Goal: Transaction & Acquisition: Book appointment/travel/reservation

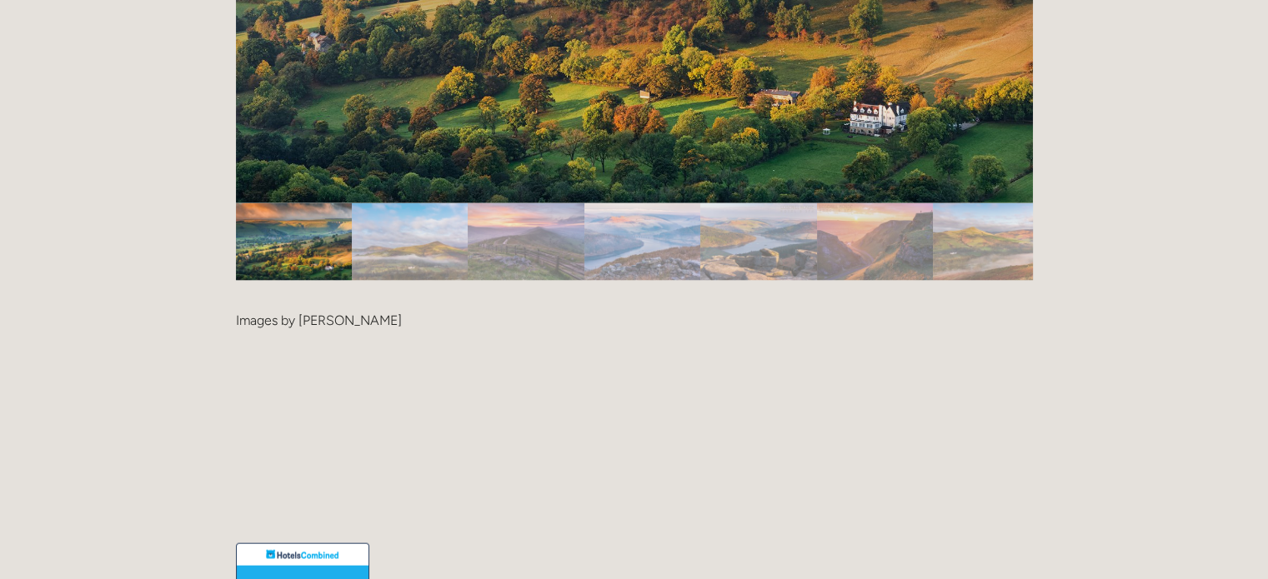
scroll to position [3615, 0]
click at [407, 203] on img "Slide 2" at bounding box center [410, 242] width 116 height 78
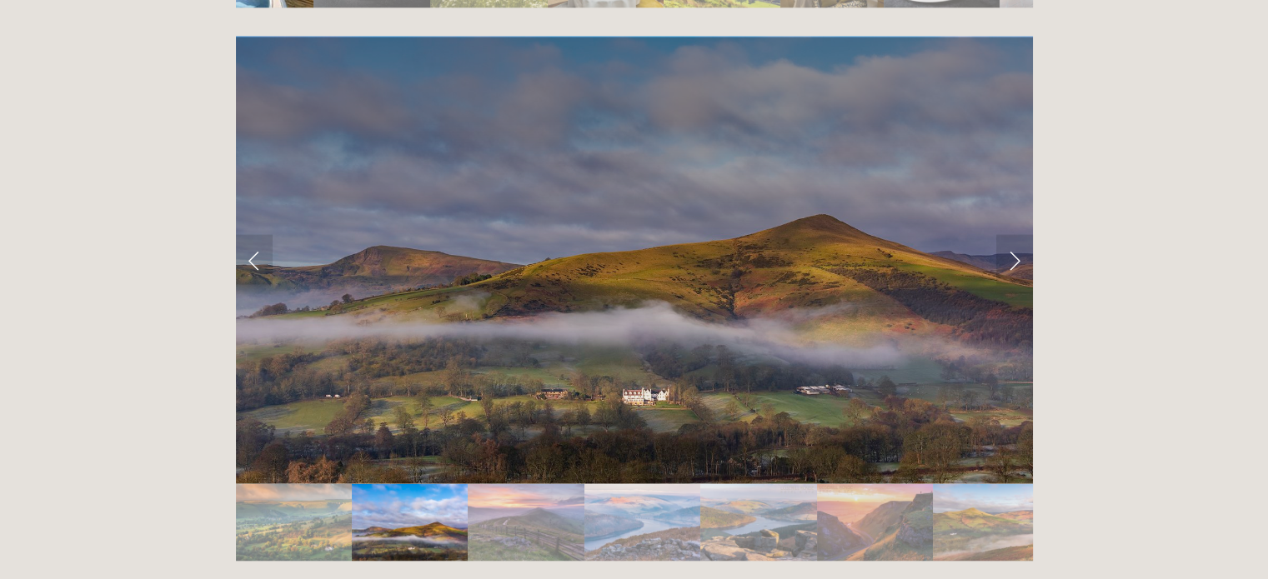
scroll to position [3244, 0]
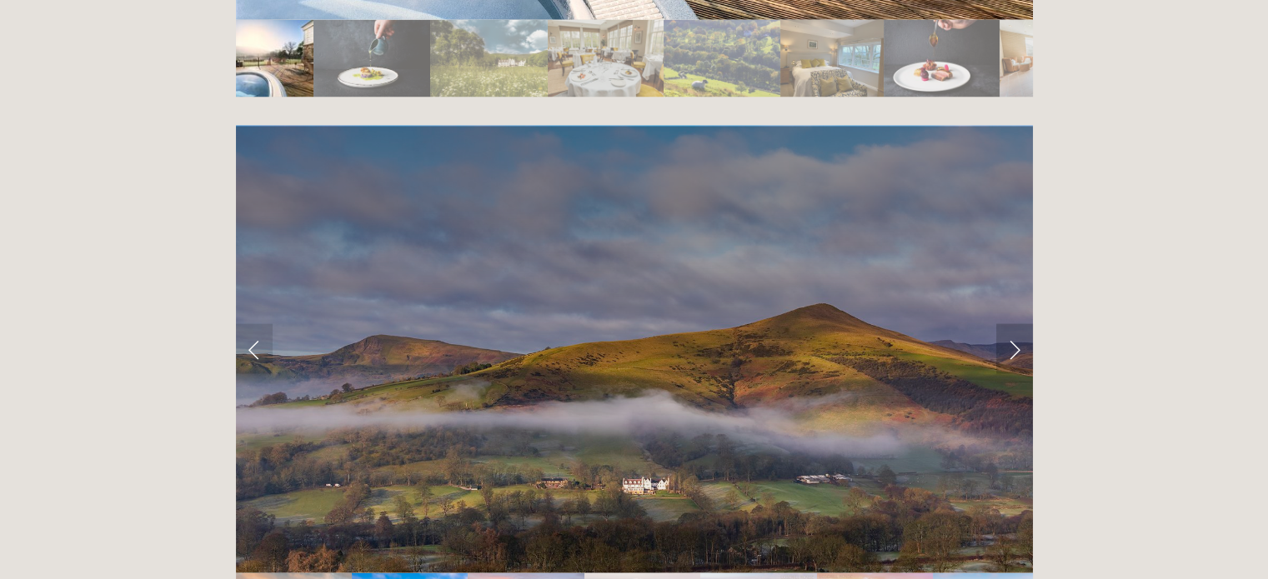
click at [1006, 324] on link "Next Slide" at bounding box center [1014, 349] width 37 height 50
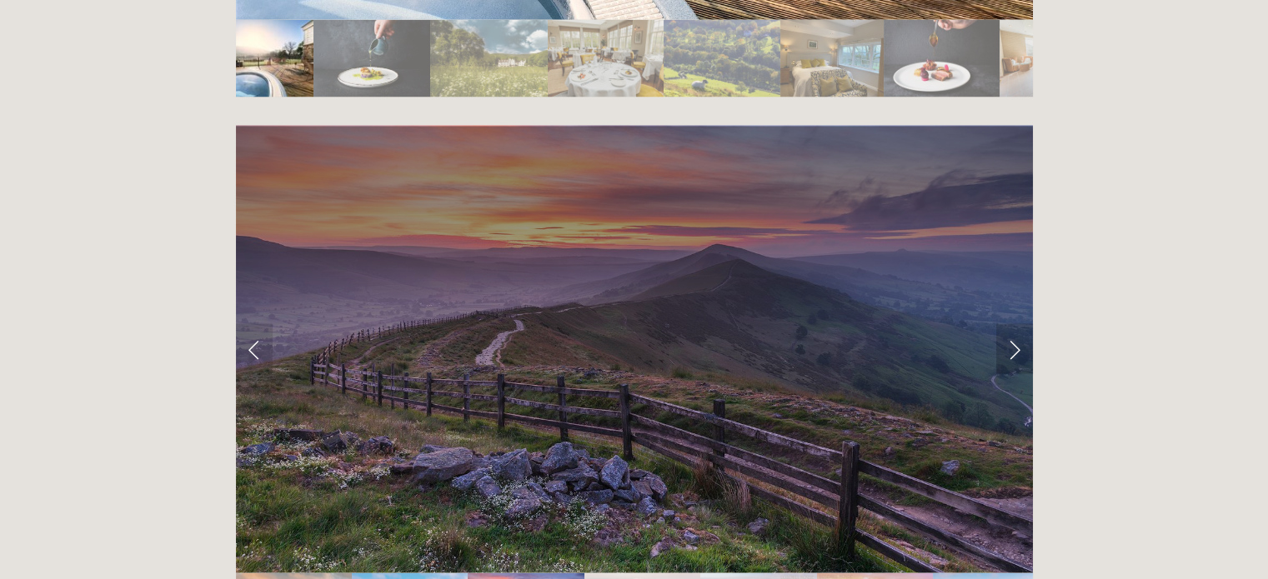
click at [1006, 324] on link "Next Slide" at bounding box center [1014, 349] width 37 height 50
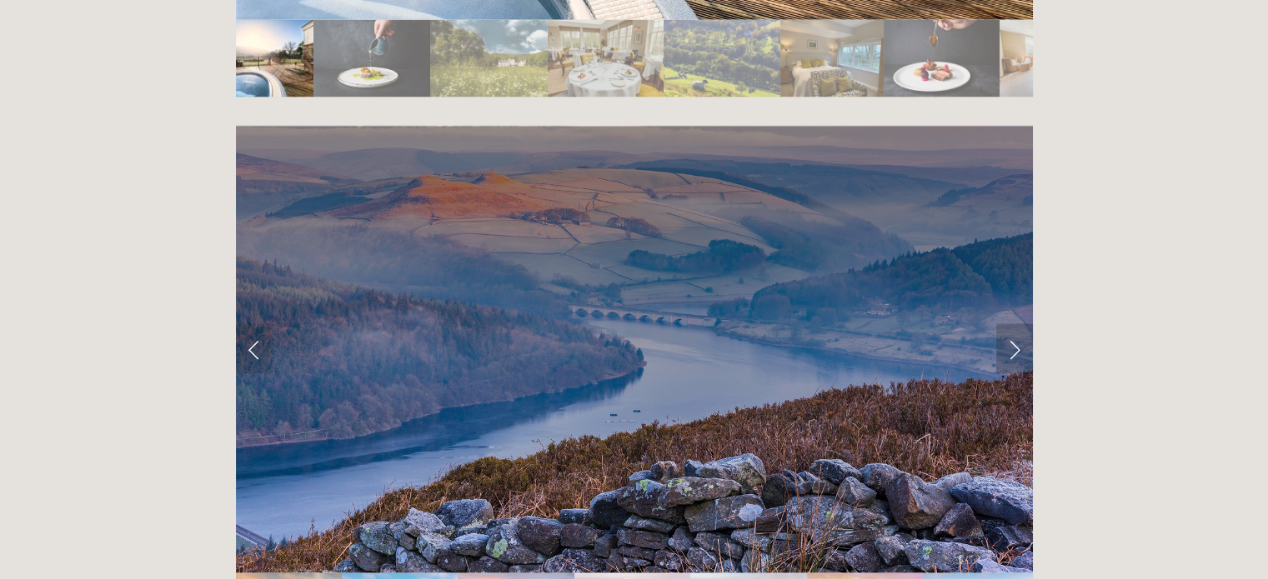
click at [1006, 324] on link "Next Slide" at bounding box center [1014, 349] width 37 height 50
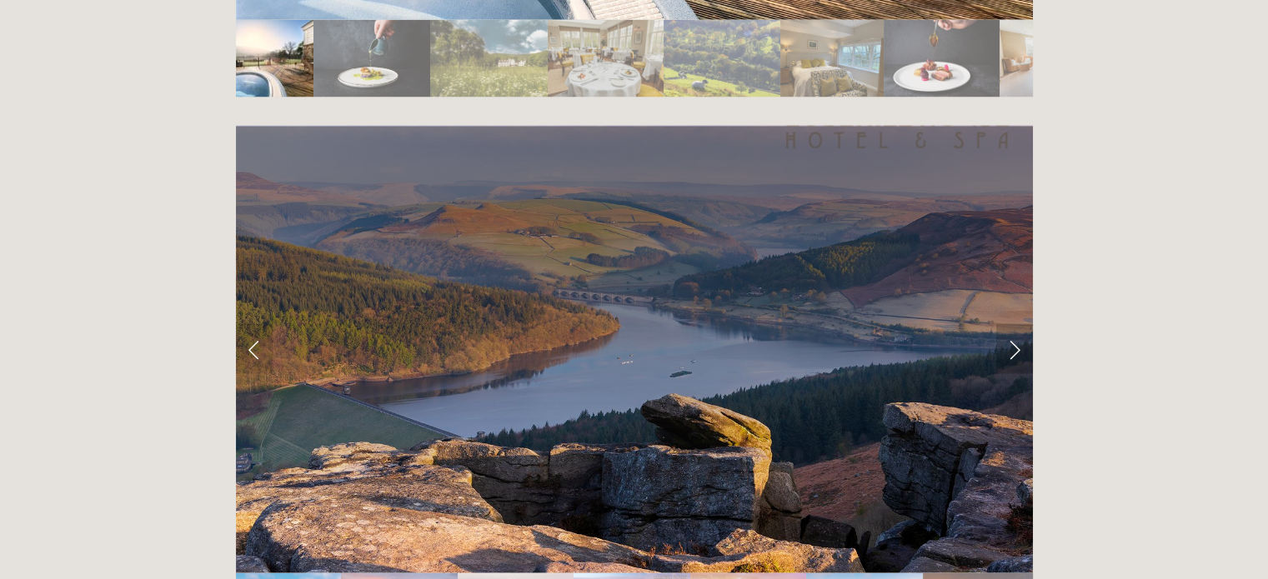
click at [1006, 324] on link "Next Slide" at bounding box center [1014, 349] width 37 height 50
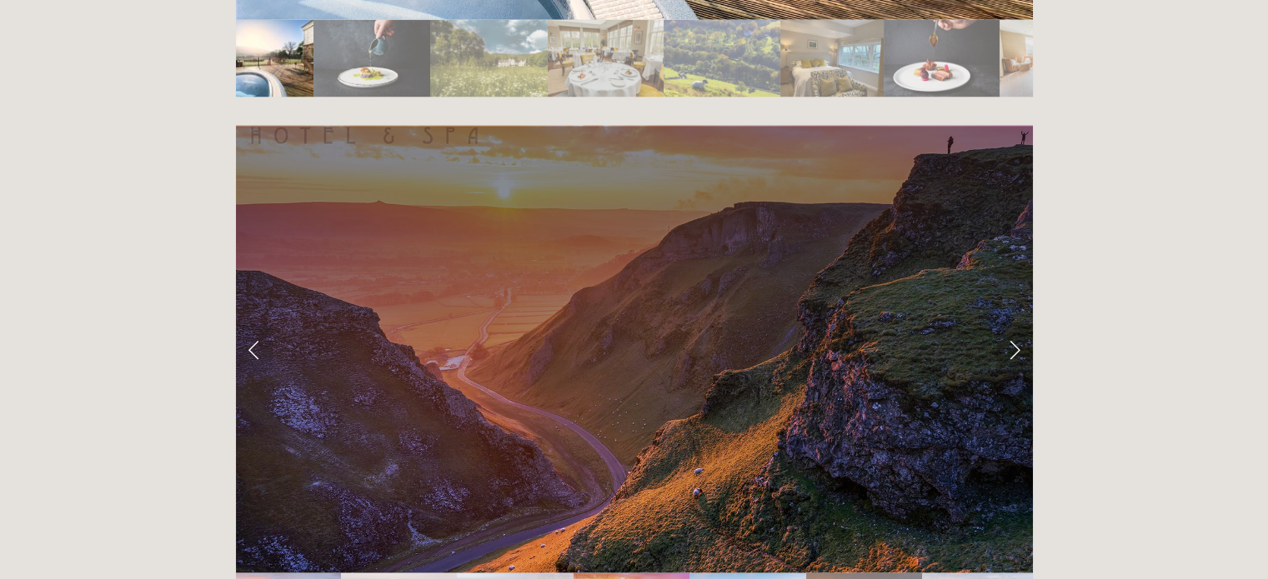
click at [1006, 324] on link "Next Slide" at bounding box center [1014, 349] width 37 height 50
click at [1016, 324] on link "Next Slide" at bounding box center [1014, 349] width 37 height 50
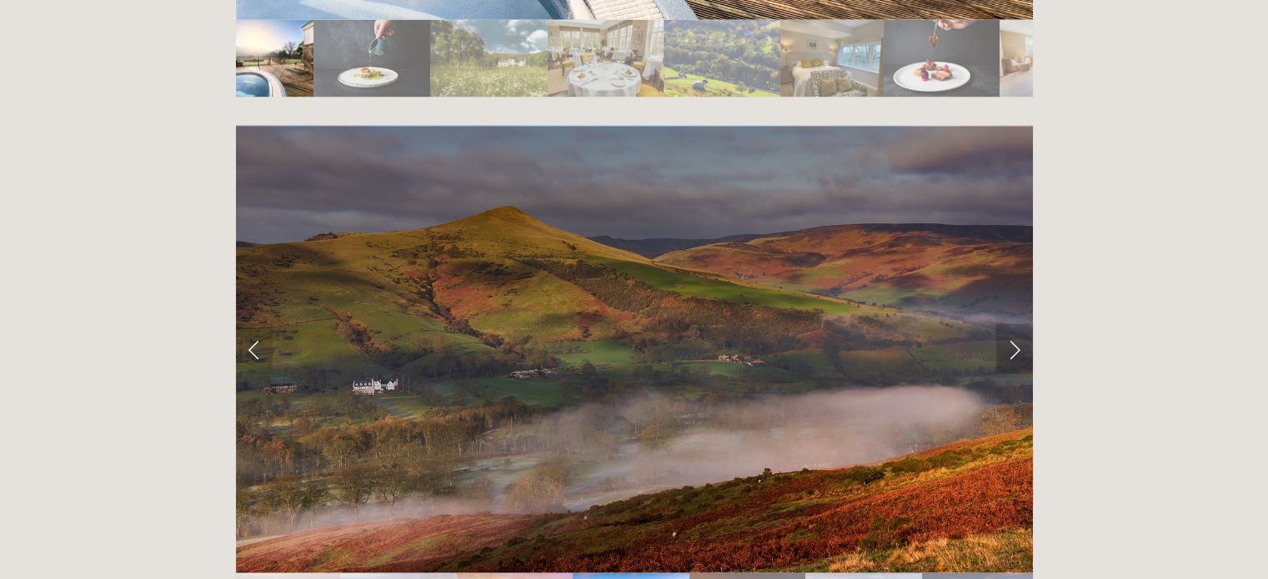
click at [1016, 324] on link "Next Slide" at bounding box center [1014, 349] width 37 height 50
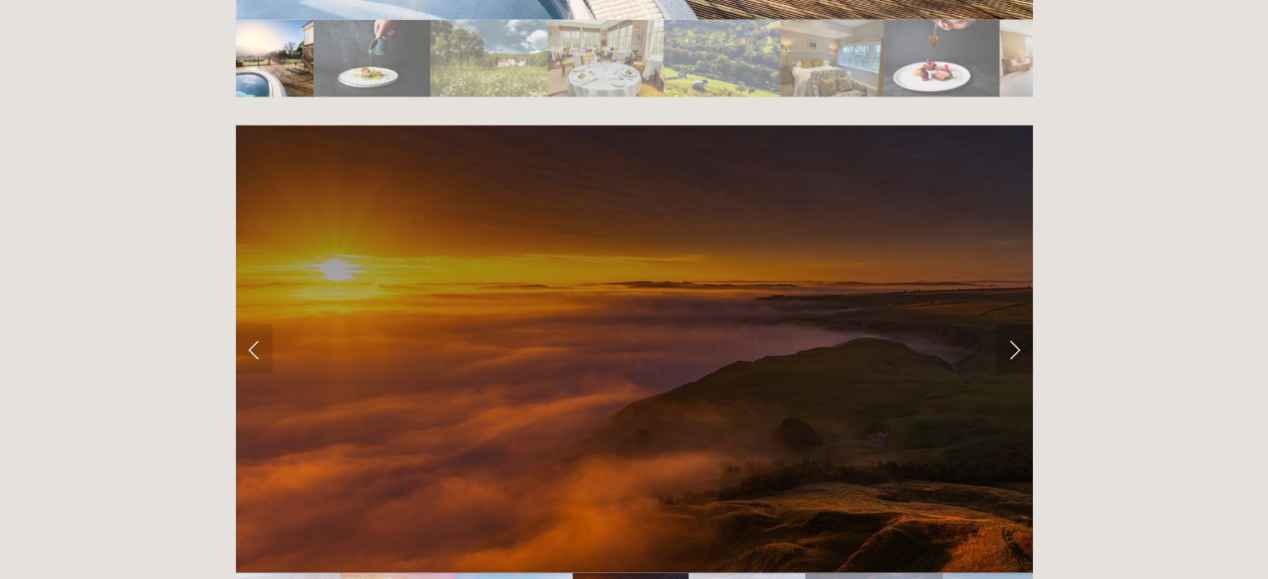
click at [1016, 324] on link "Next Slide" at bounding box center [1014, 349] width 37 height 50
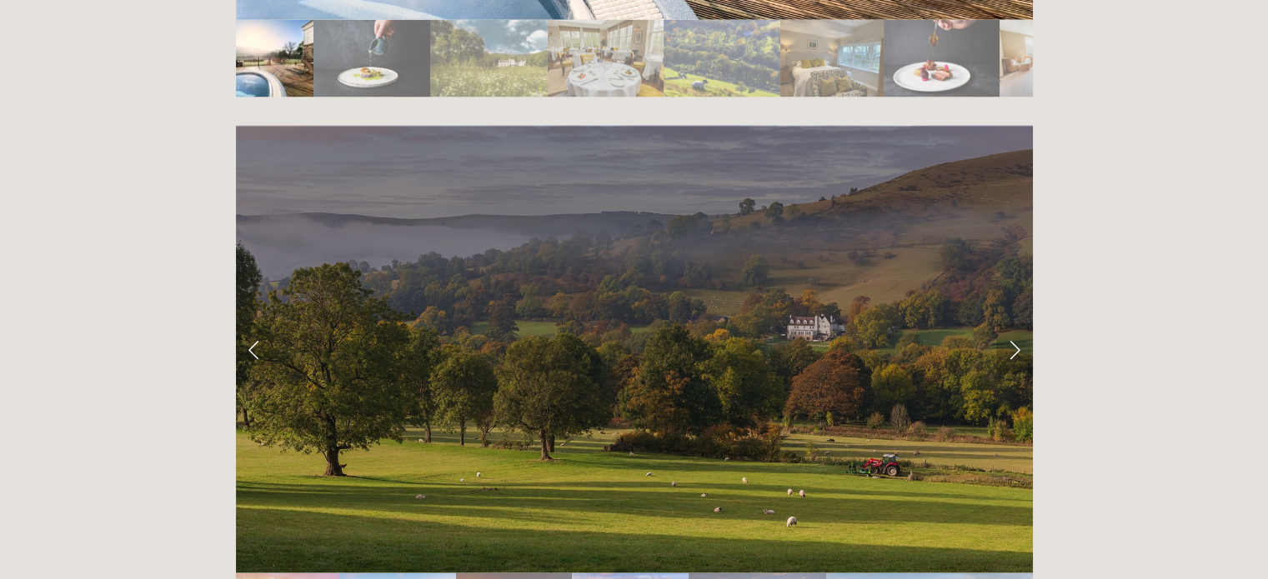
click at [1016, 324] on link "Next Slide" at bounding box center [1014, 349] width 37 height 50
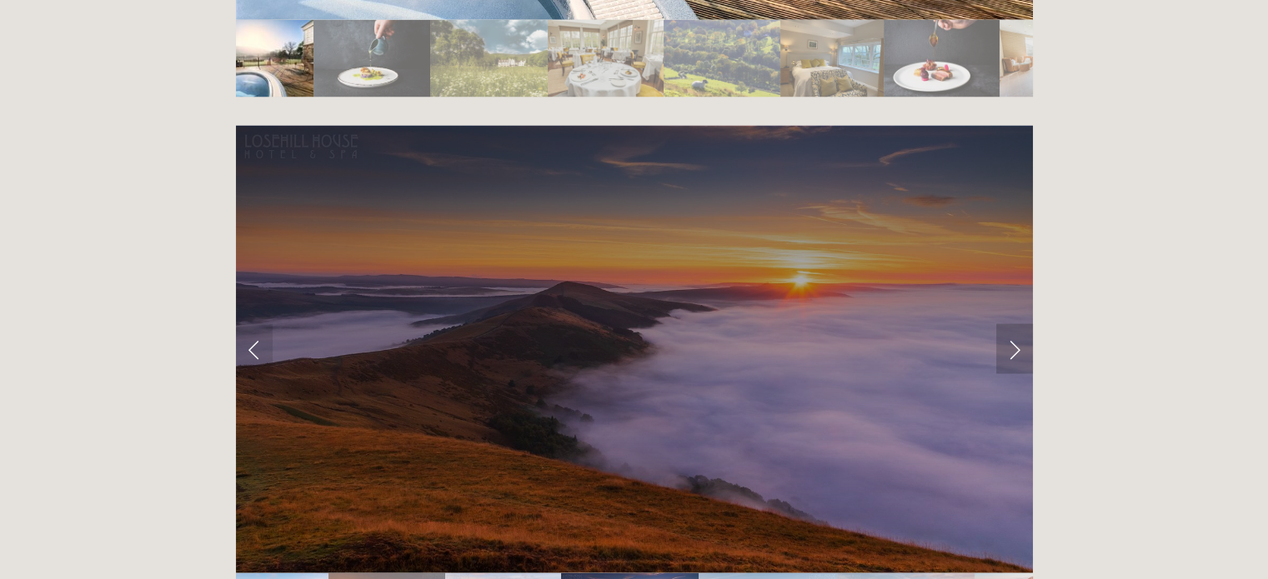
click at [1016, 324] on link "Next Slide" at bounding box center [1014, 349] width 37 height 50
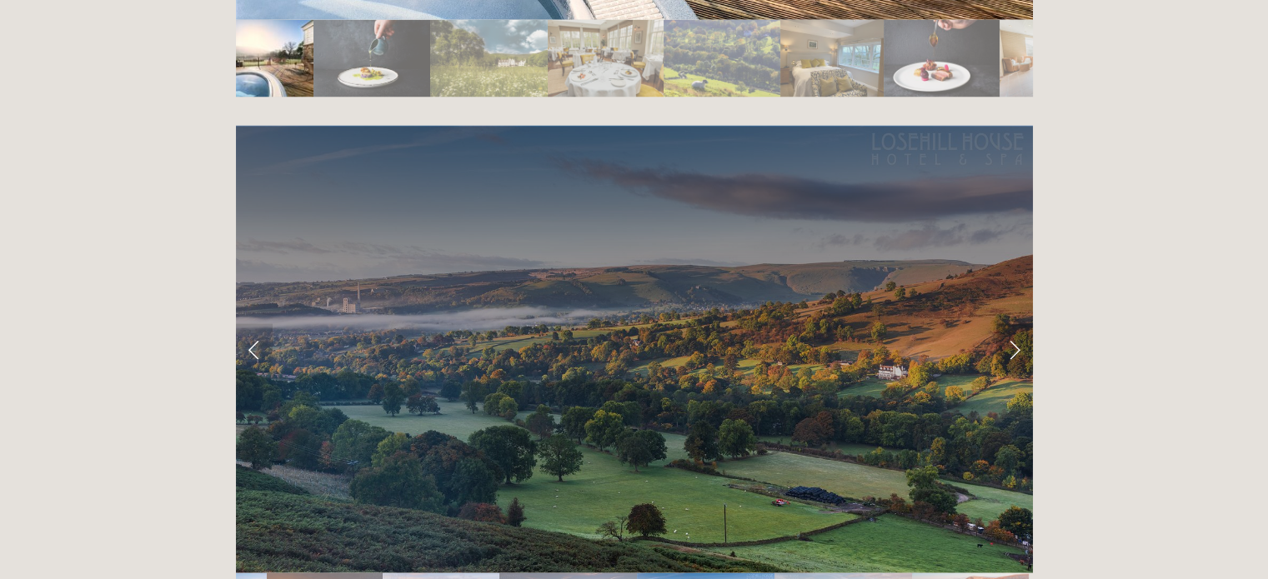
click at [1016, 324] on link "Next Slide" at bounding box center [1014, 349] width 37 height 50
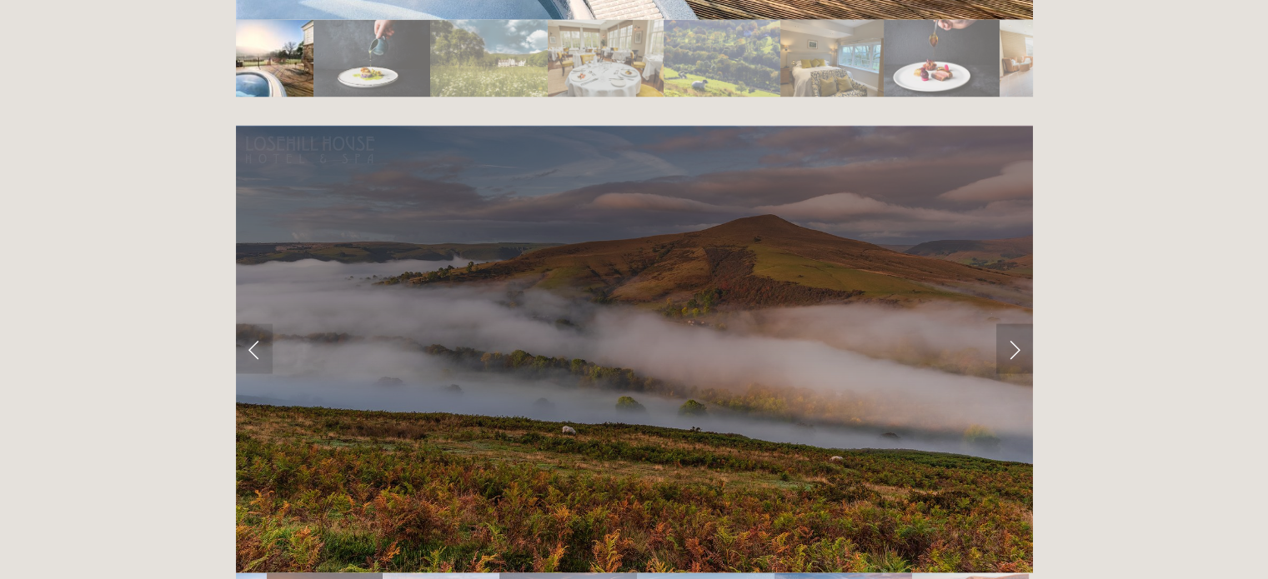
click at [1016, 324] on link "Next Slide" at bounding box center [1014, 349] width 37 height 50
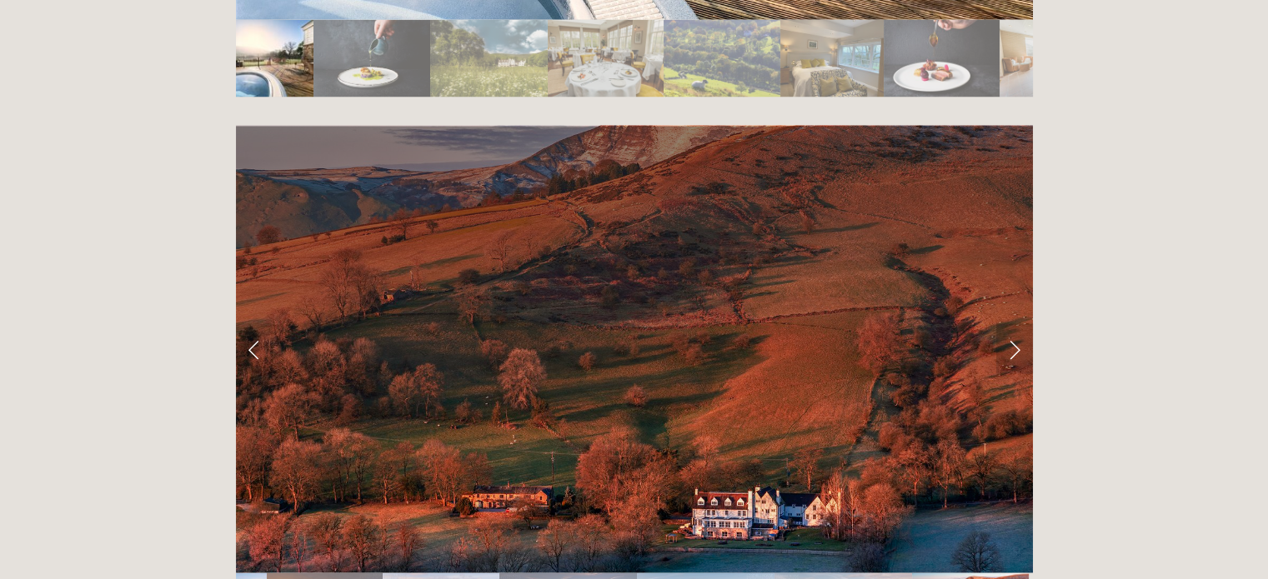
click at [1016, 324] on link "Next Slide" at bounding box center [1014, 349] width 37 height 50
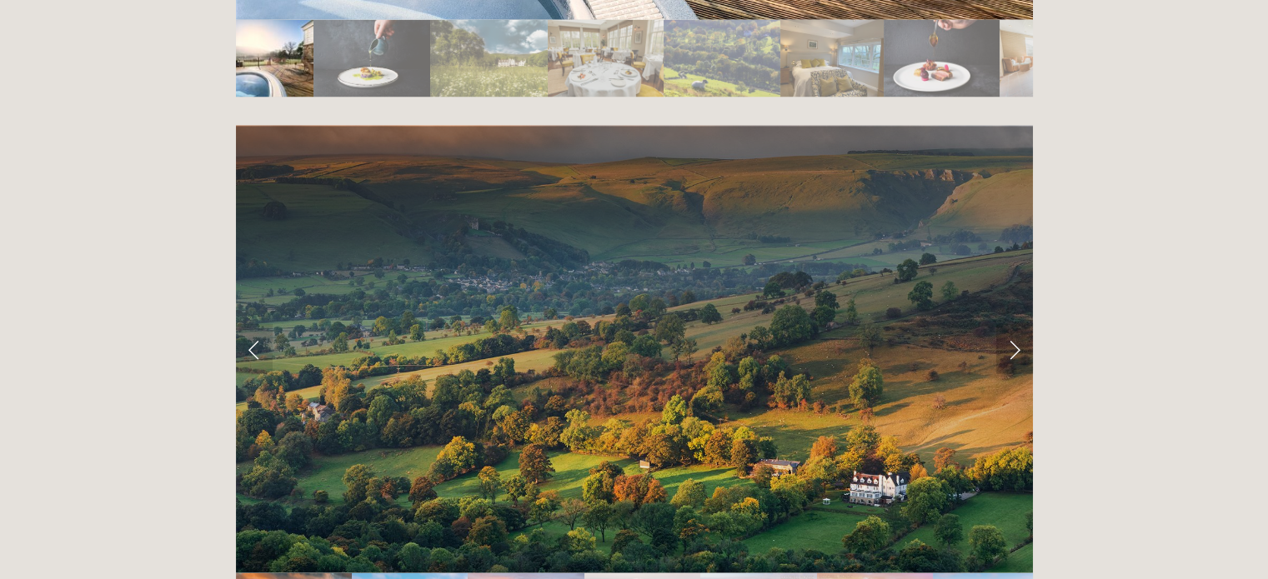
click at [1016, 324] on link "Next Slide" at bounding box center [1014, 349] width 37 height 50
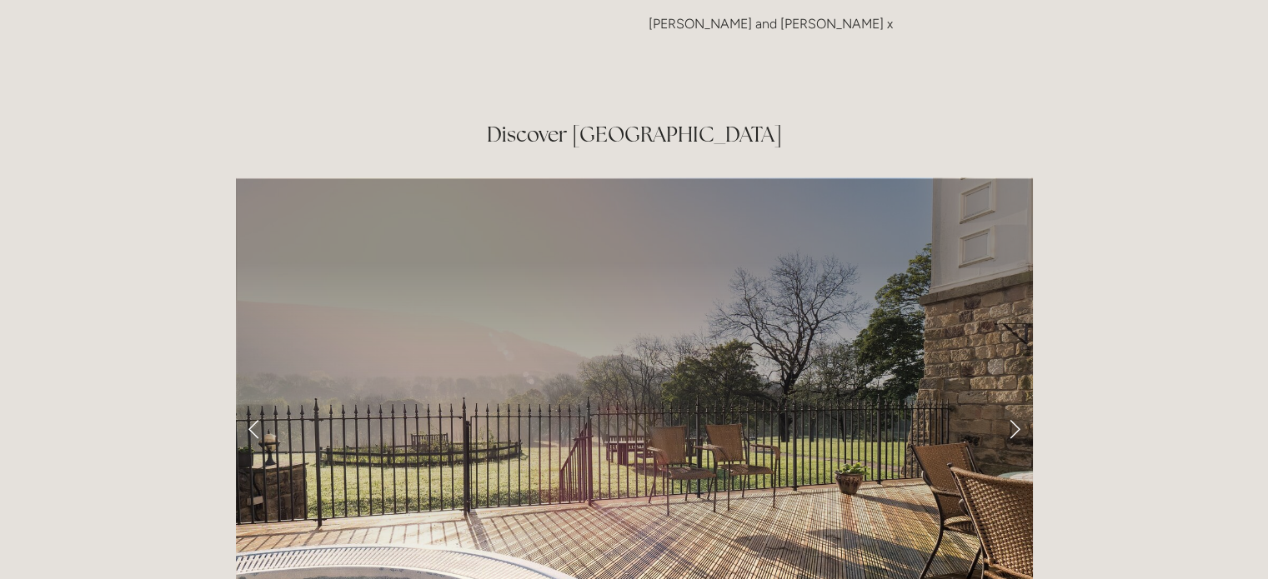
scroll to position [2591, 0]
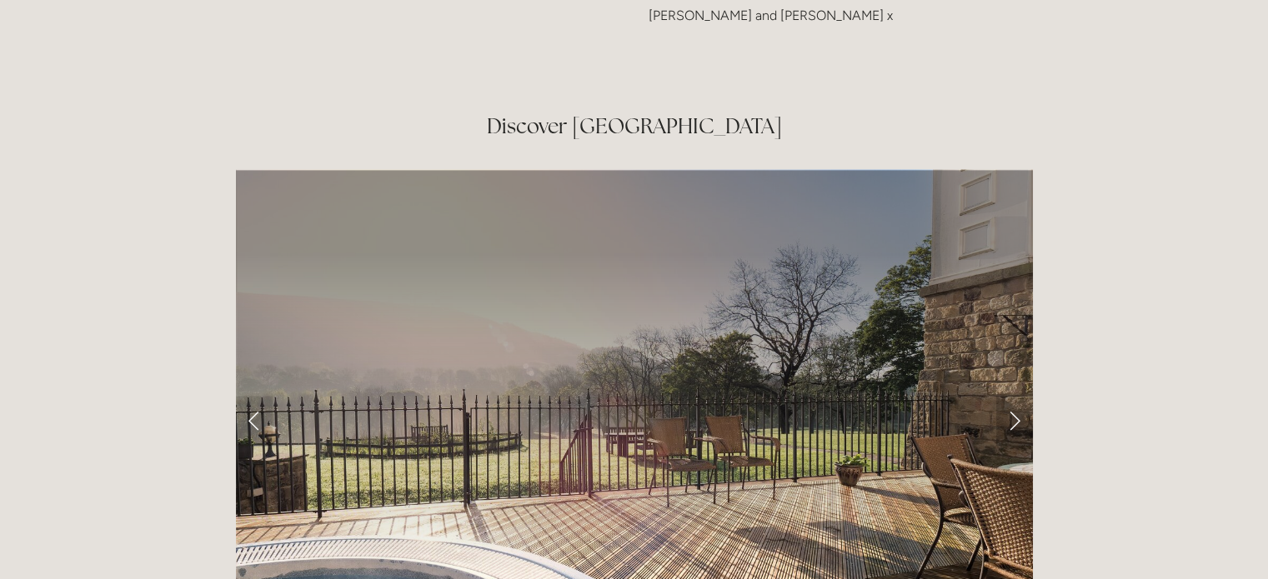
click at [1012, 396] on link "Next Slide" at bounding box center [1014, 421] width 37 height 50
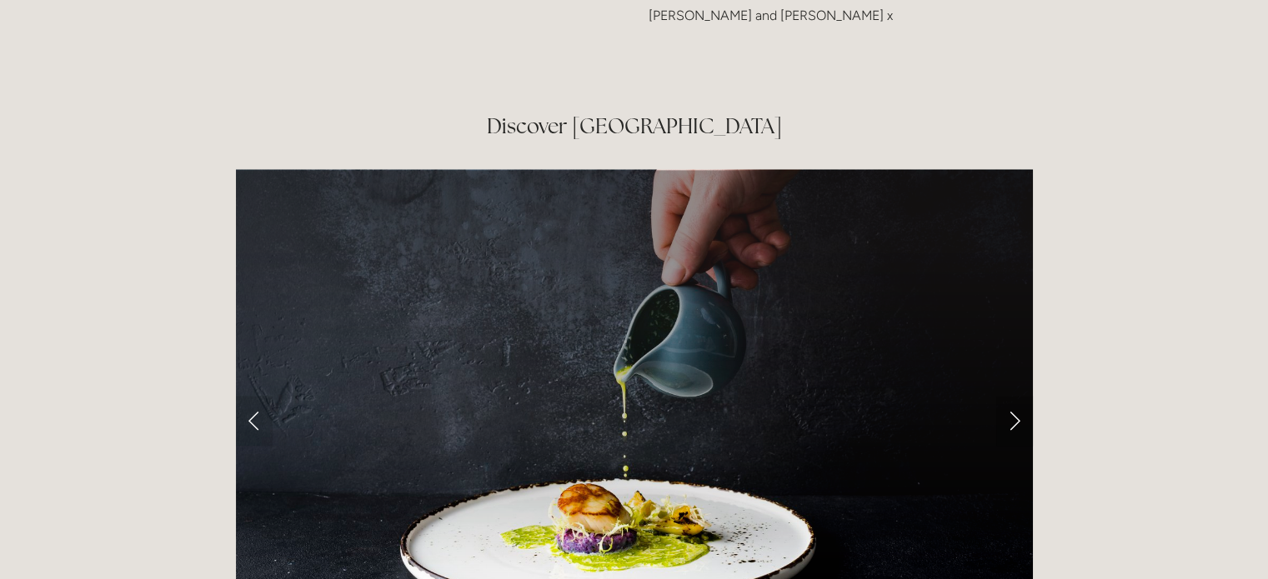
click at [1012, 396] on link "Next Slide" at bounding box center [1014, 421] width 37 height 50
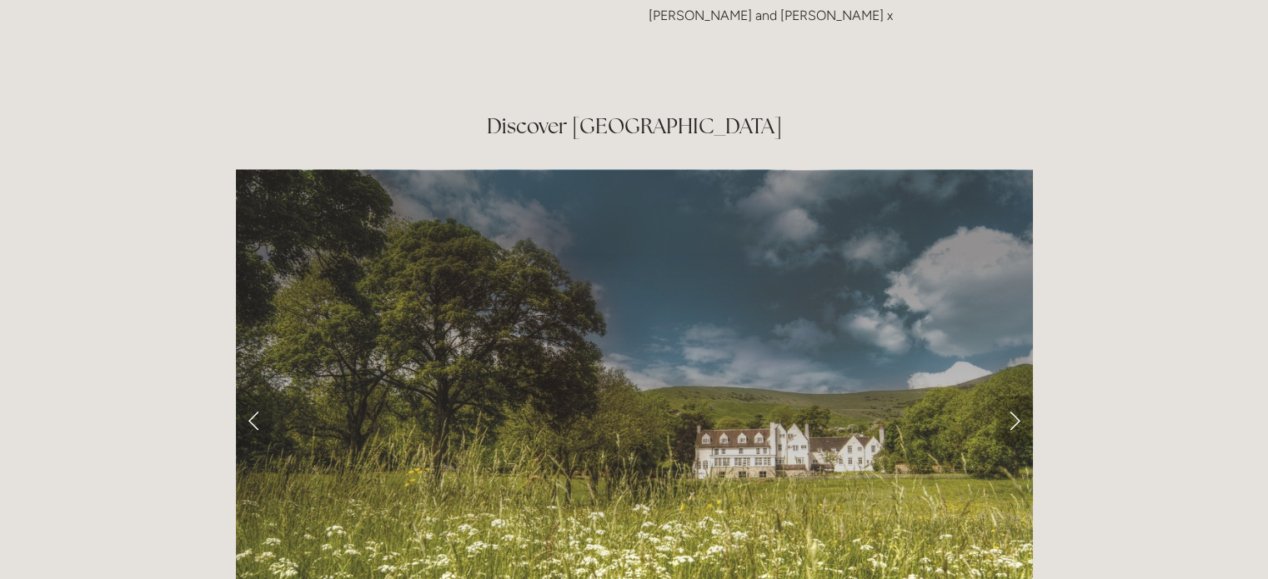
click at [1012, 396] on link "Next Slide" at bounding box center [1014, 421] width 37 height 50
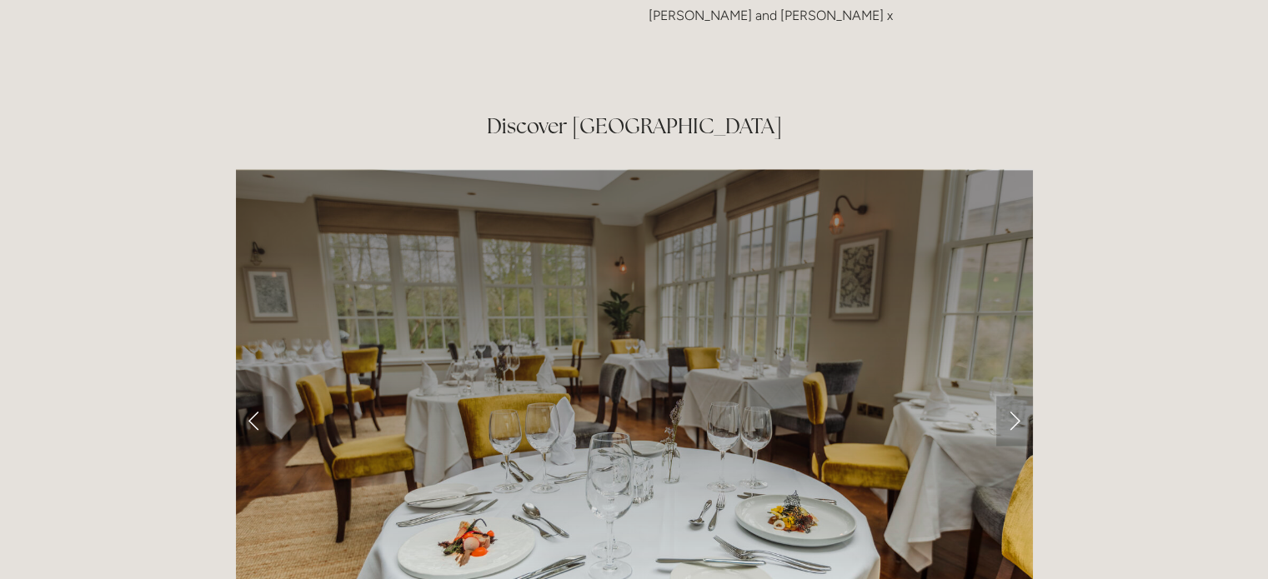
click at [1012, 396] on link "Next Slide" at bounding box center [1014, 421] width 37 height 50
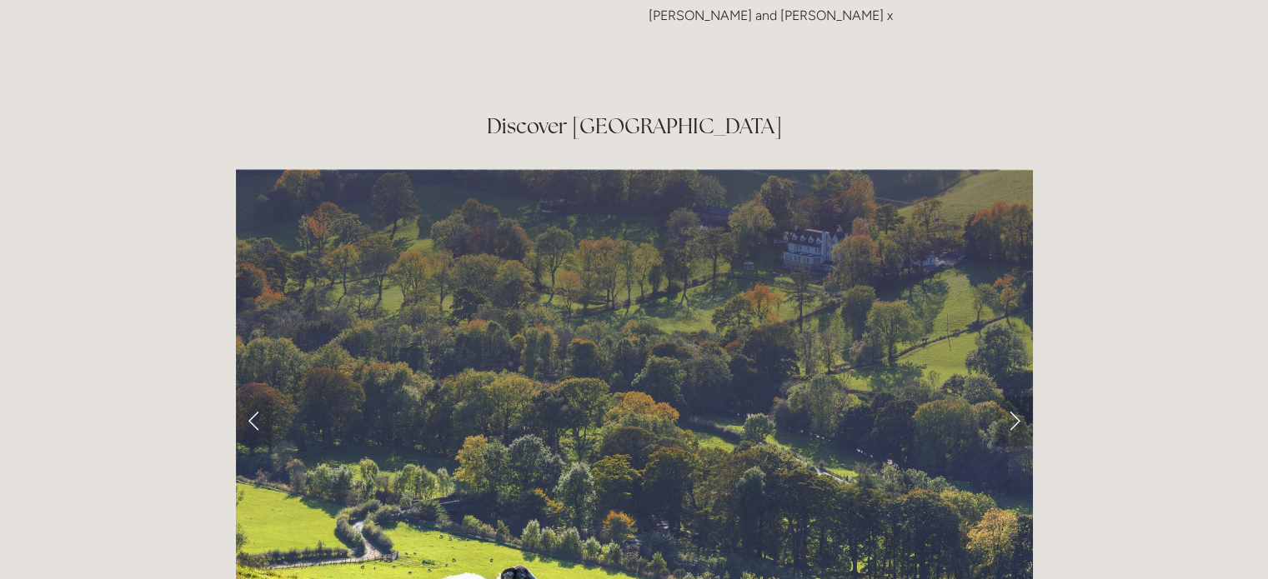
click at [1012, 396] on link "Next Slide" at bounding box center [1014, 421] width 37 height 50
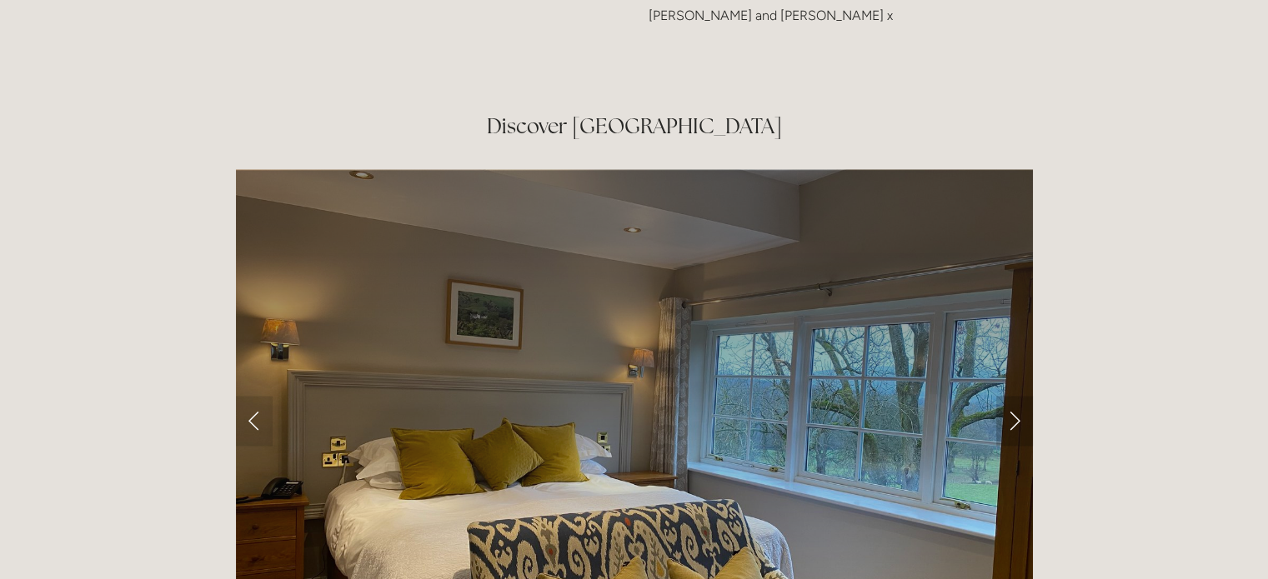
click at [1012, 396] on link "Next Slide" at bounding box center [1014, 421] width 37 height 50
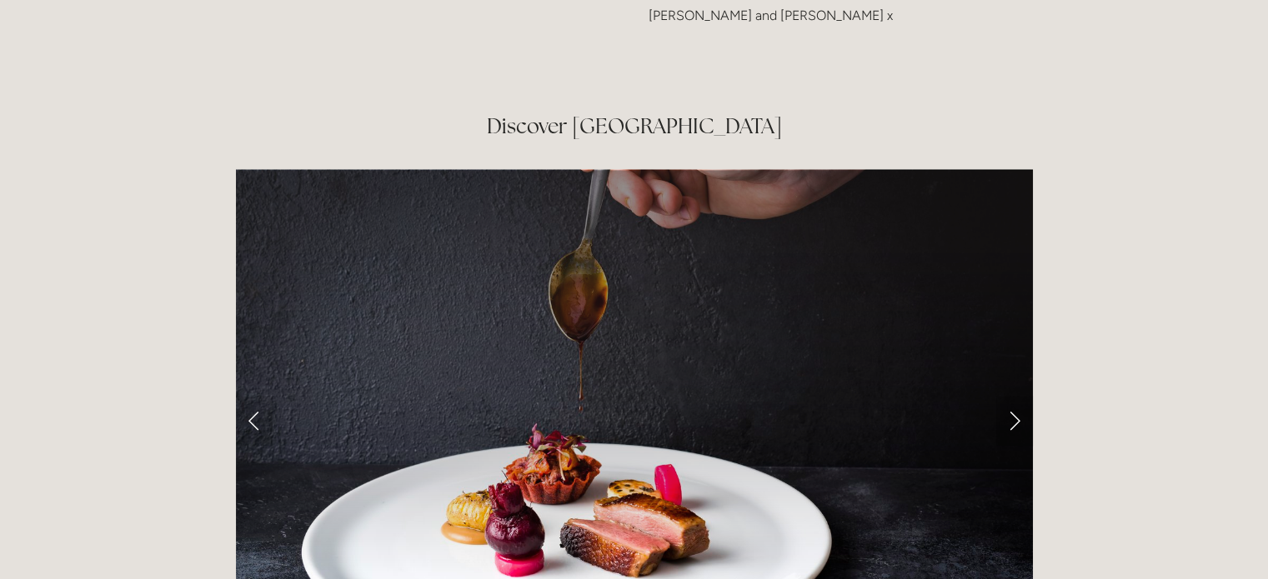
click at [1012, 396] on link "Next Slide" at bounding box center [1014, 421] width 37 height 50
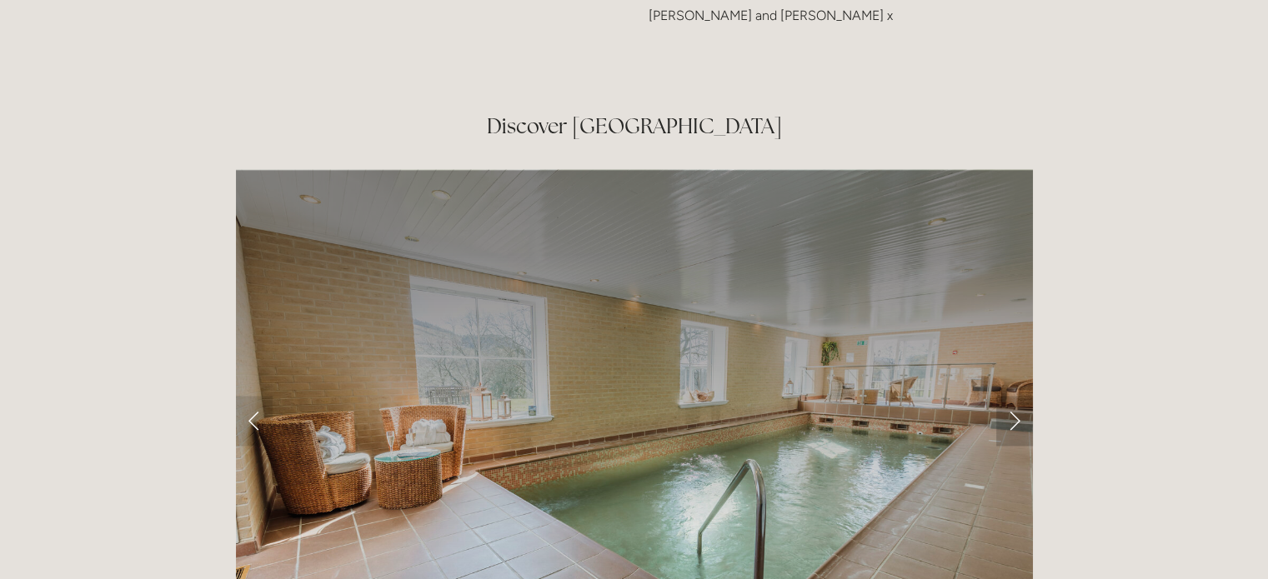
click at [1012, 396] on link "Next Slide" at bounding box center [1014, 421] width 37 height 50
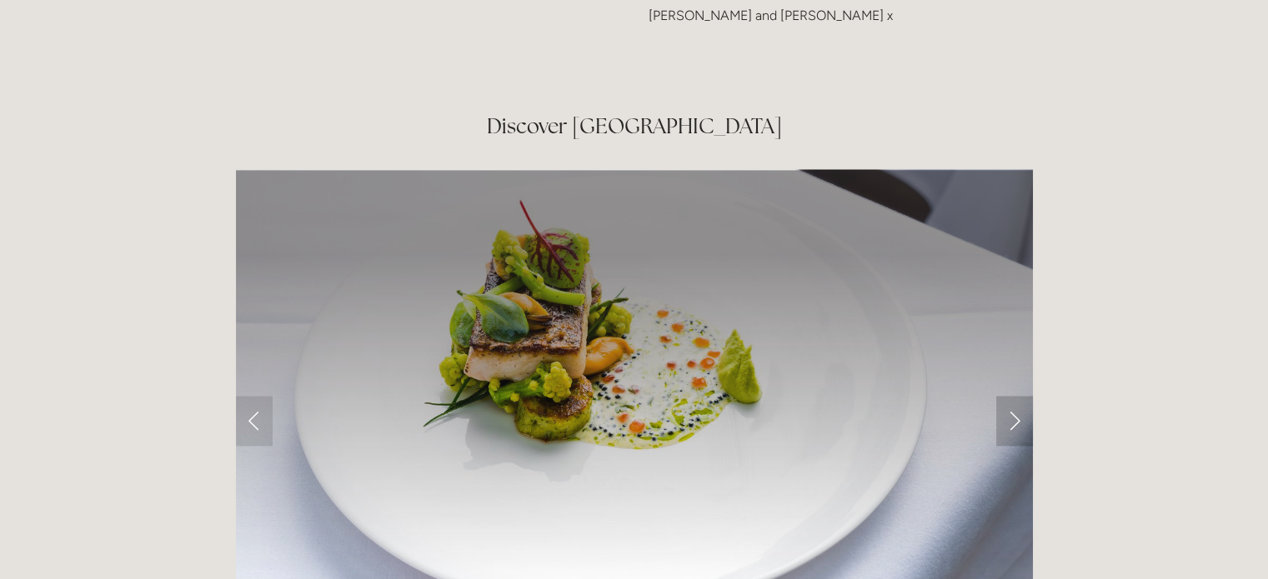
click at [1012, 396] on link "Next Slide" at bounding box center [1014, 421] width 37 height 50
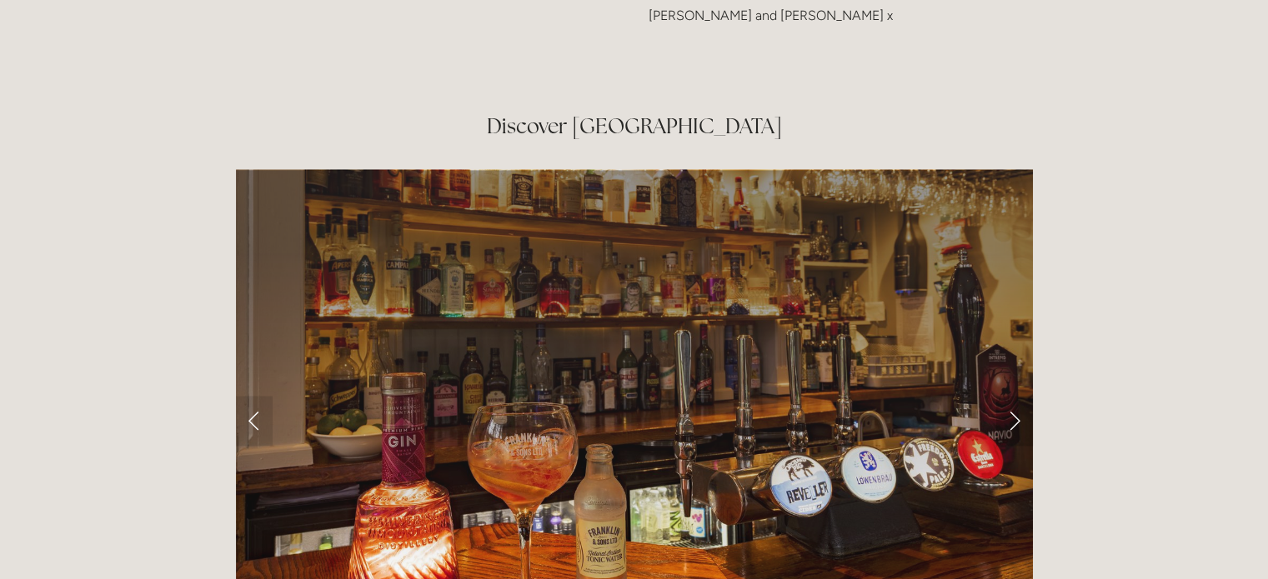
click at [1012, 396] on link "Next Slide" at bounding box center [1014, 421] width 37 height 50
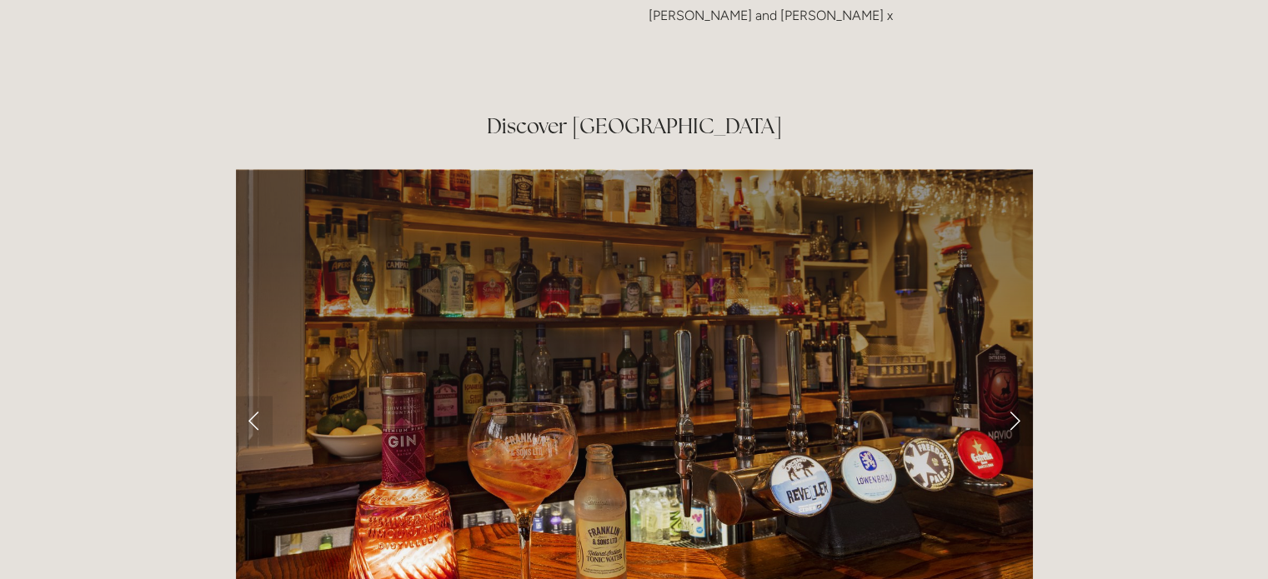
click at [1015, 396] on link "Next Slide" at bounding box center [1014, 421] width 37 height 50
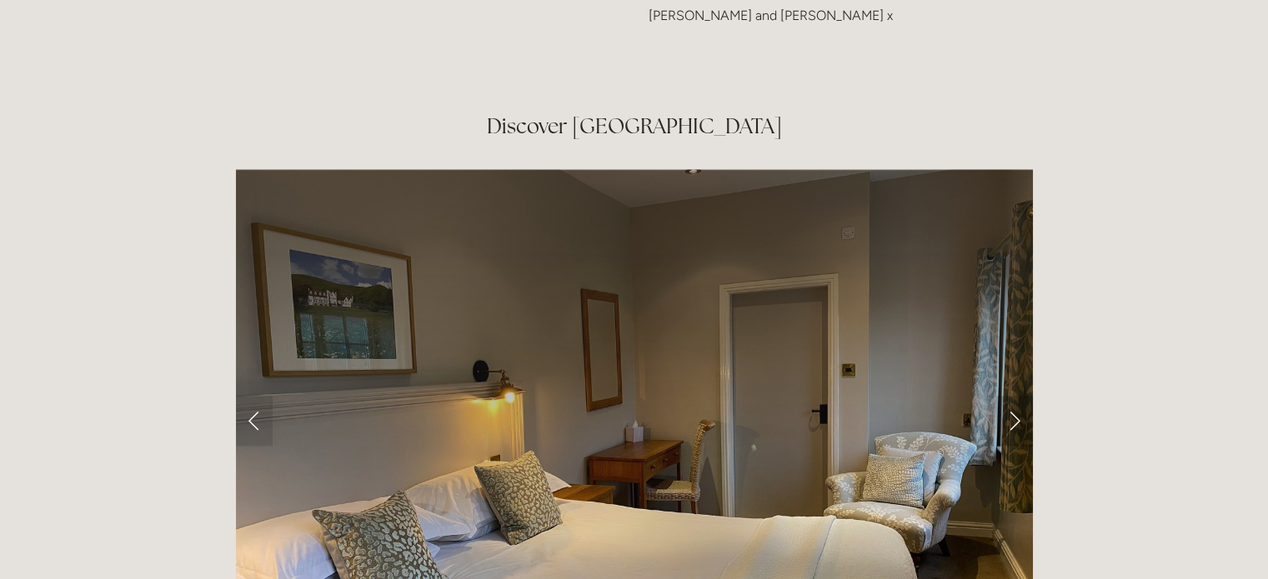
click at [1015, 396] on link "Next Slide" at bounding box center [1014, 421] width 37 height 50
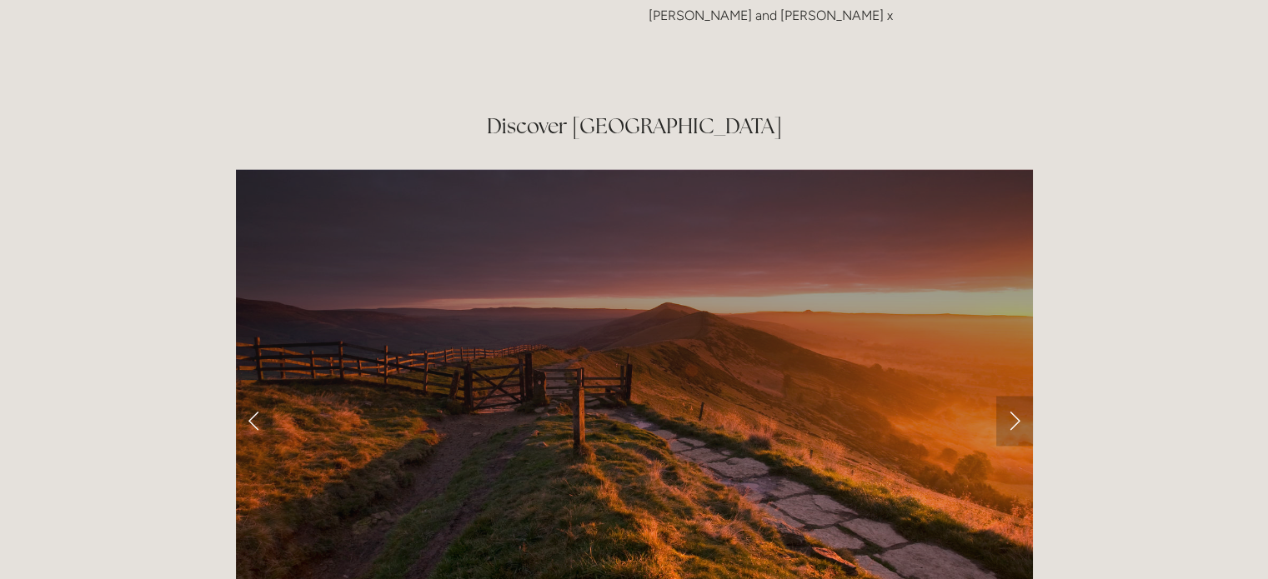
click at [1015, 396] on link "Next Slide" at bounding box center [1014, 421] width 37 height 50
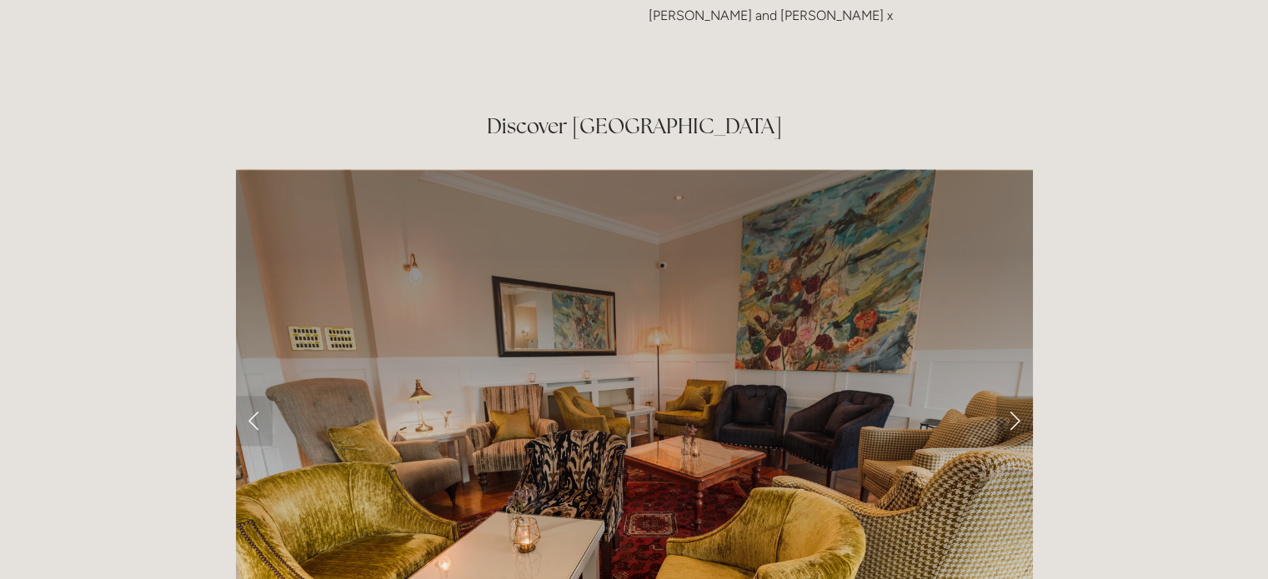
click at [1015, 396] on link "Next Slide" at bounding box center [1014, 421] width 37 height 50
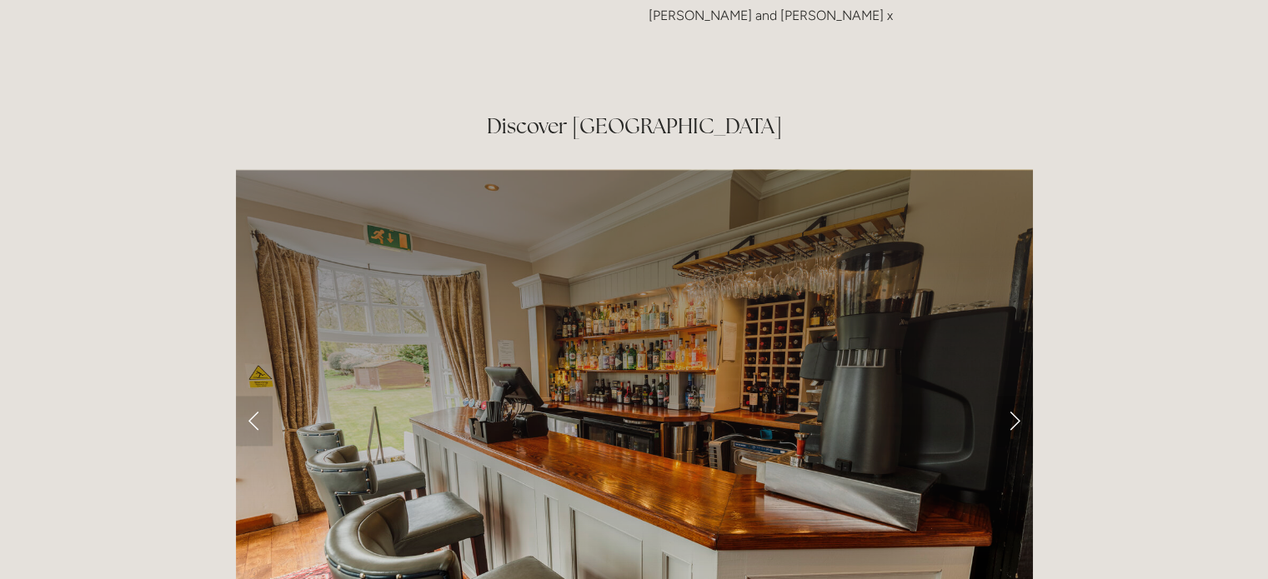
click at [1015, 396] on link "Next Slide" at bounding box center [1014, 421] width 37 height 50
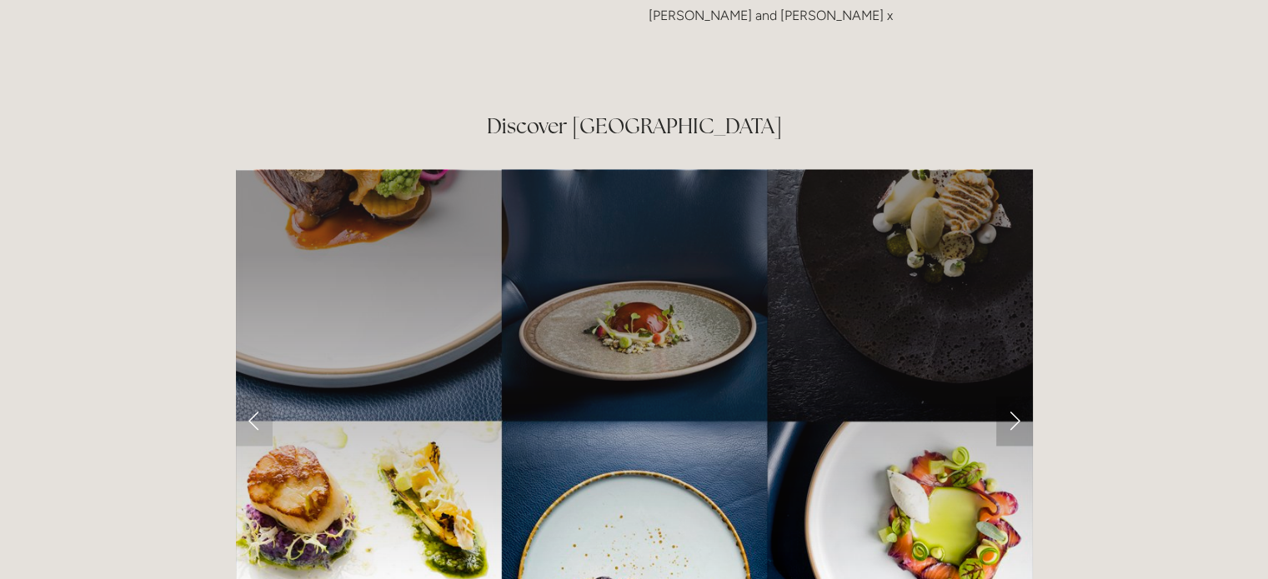
click at [1015, 396] on link "Next Slide" at bounding box center [1014, 421] width 37 height 50
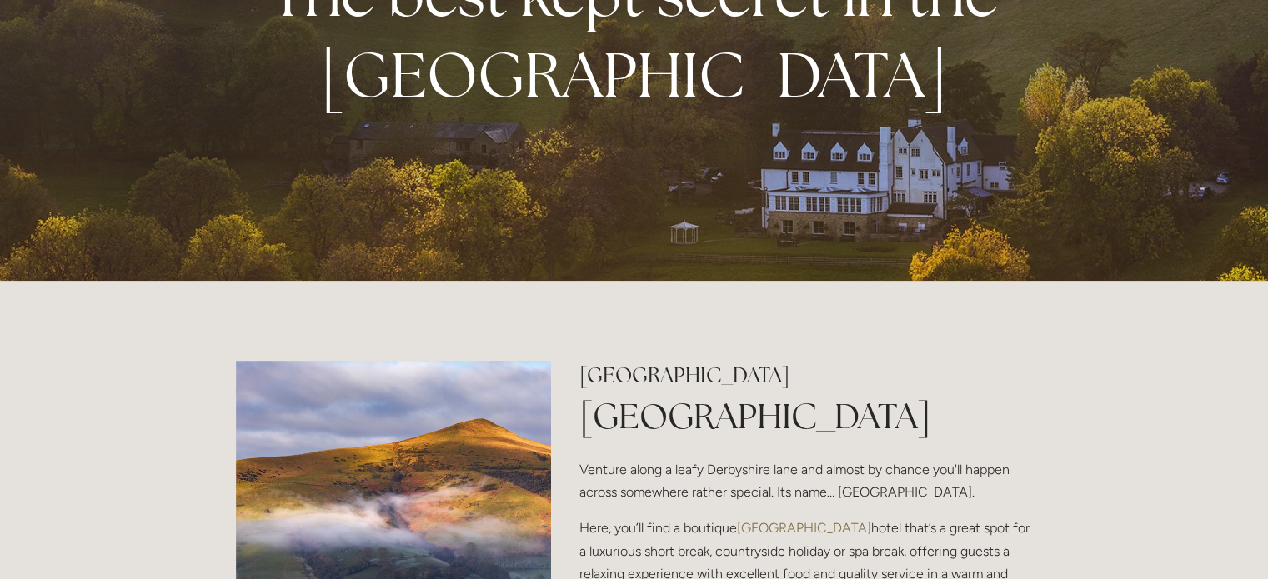
scroll to position [0, 0]
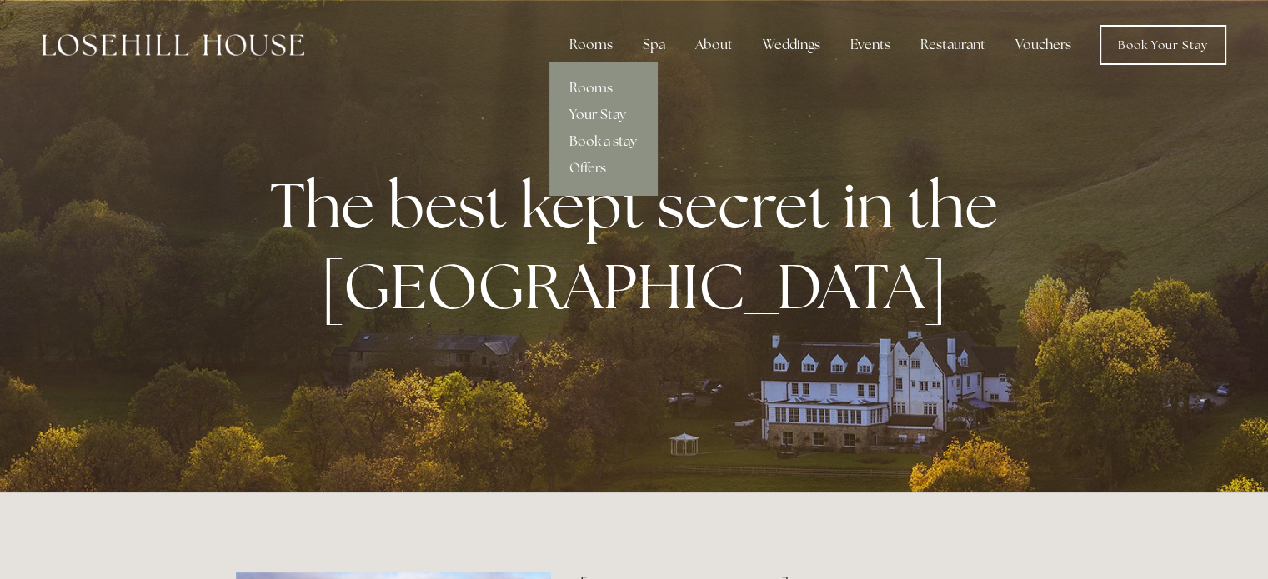
click at [593, 135] on link "Book a stay" at bounding box center [603, 141] width 108 height 27
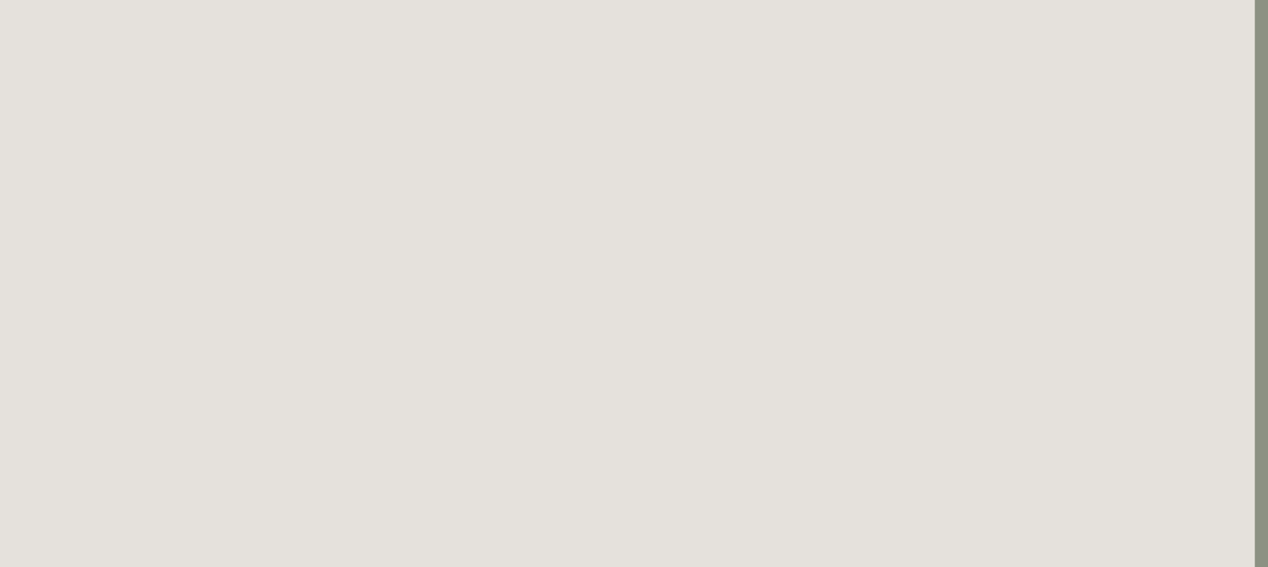
scroll to position [0, 13]
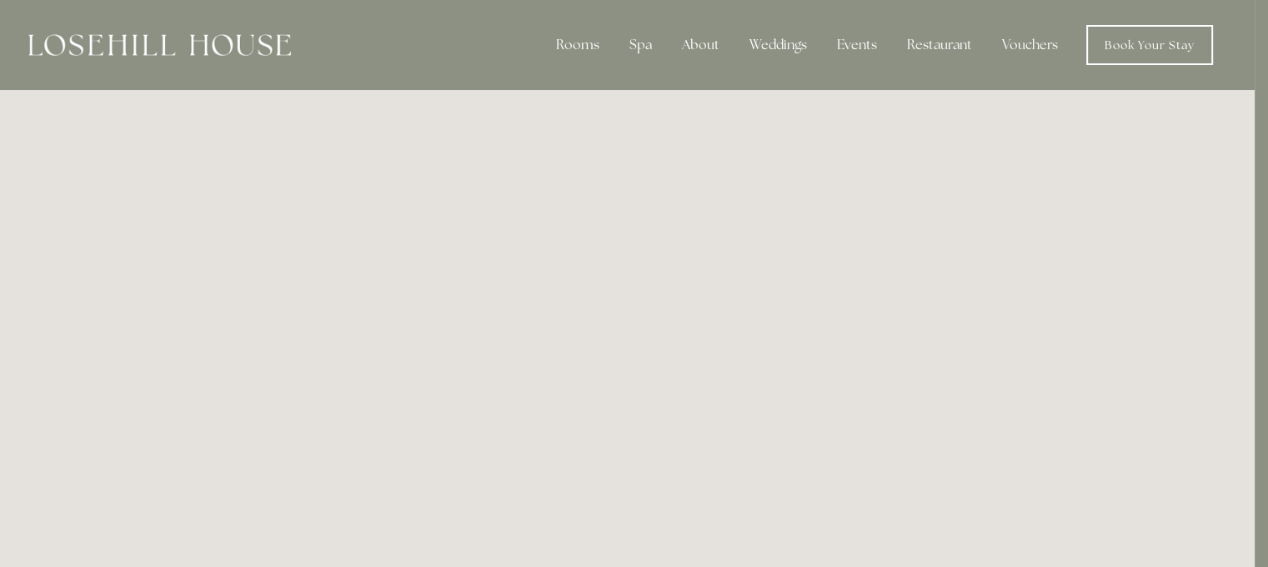
click at [537, 36] on nav "Rooms Rooms Your Stay Book a stay Offers Spa Spa" at bounding box center [752, 45] width 922 height 40
click at [145, 54] on img at bounding box center [159, 45] width 263 height 22
